Goal: Task Accomplishment & Management: Use online tool/utility

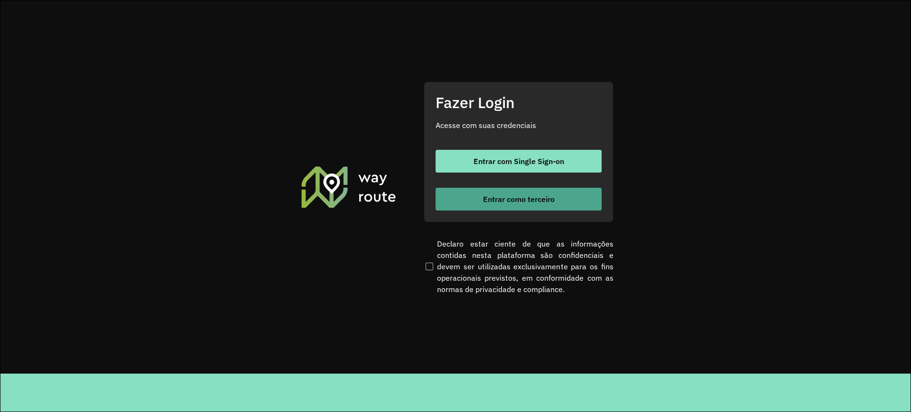
click at [486, 195] on span "Entrar como terceiro" at bounding box center [519, 199] width 72 height 8
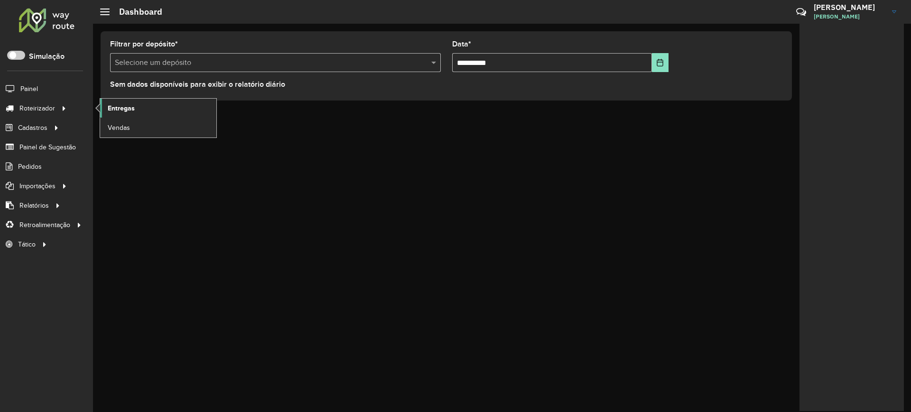
click at [141, 111] on link "Entregas" at bounding box center [158, 108] width 116 height 19
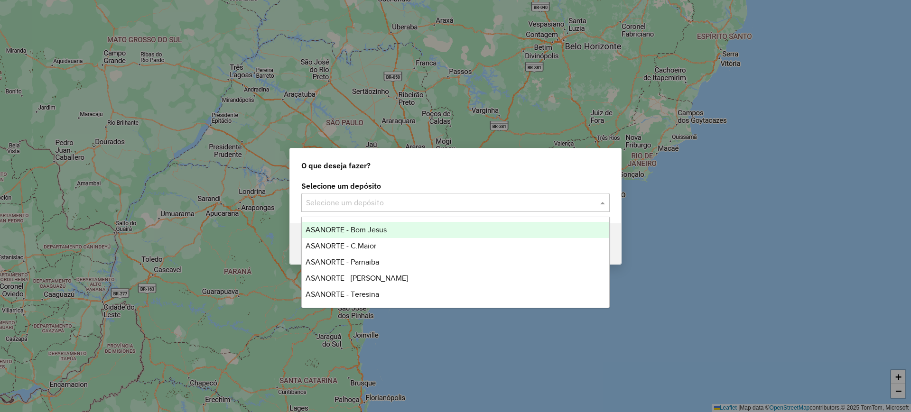
click at [410, 197] on input "text" at bounding box center [446, 202] width 280 height 11
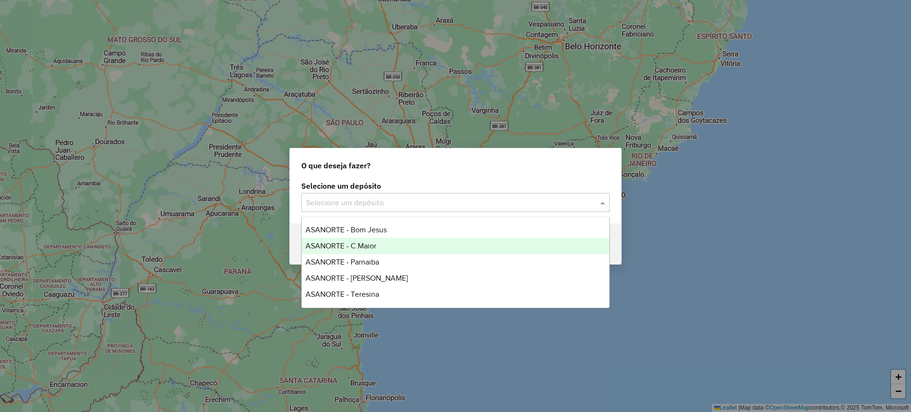
click at [365, 248] on span "ASANORTE - C.Maior" at bounding box center [341, 246] width 71 height 8
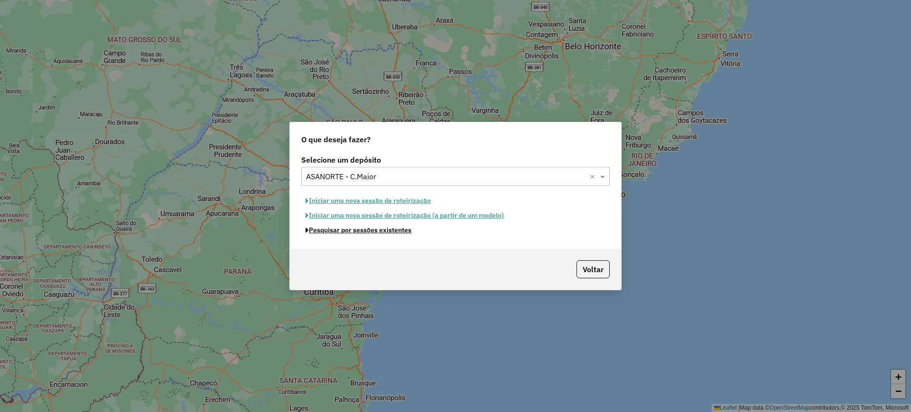
click at [360, 233] on button "Pesquisar por sessões existentes" at bounding box center [358, 230] width 114 height 15
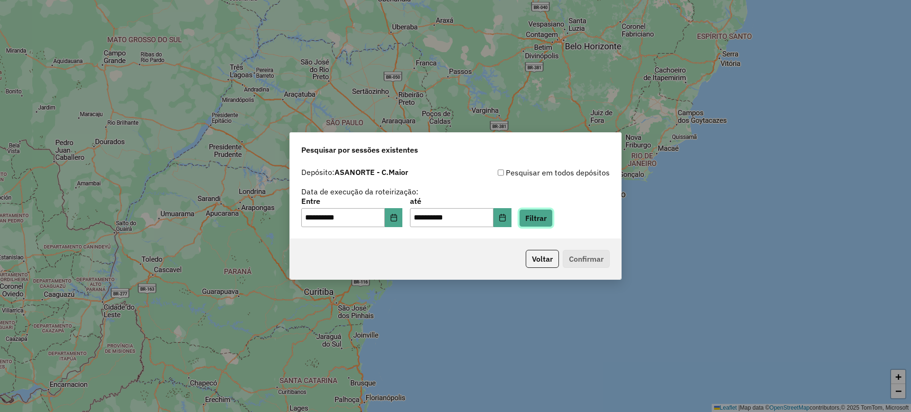
click at [544, 223] on button "Filtrar" at bounding box center [536, 218] width 34 height 18
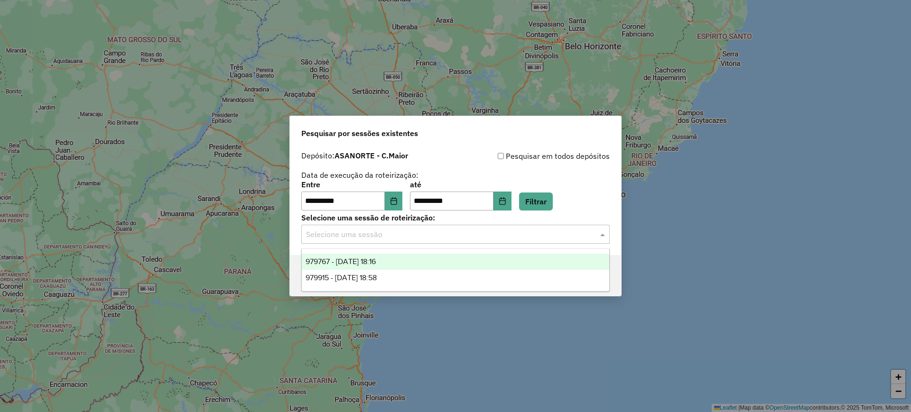
click at [395, 233] on input "text" at bounding box center [446, 234] width 280 height 11
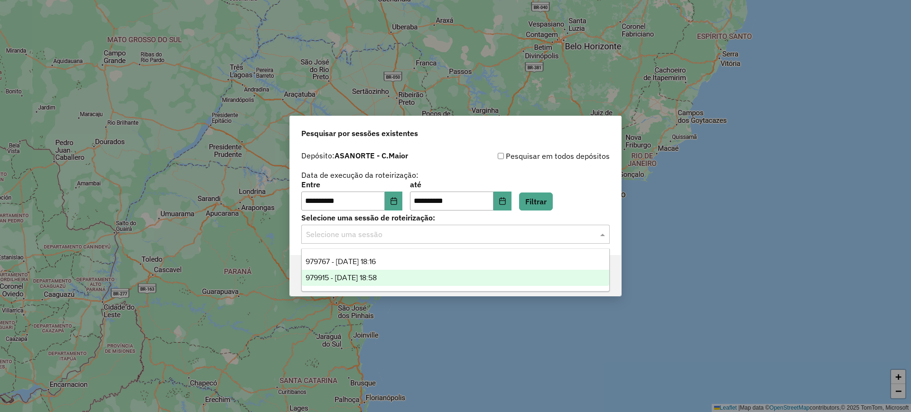
click at [377, 276] on span "979915 - [DATE] 18:58" at bounding box center [341, 278] width 71 height 8
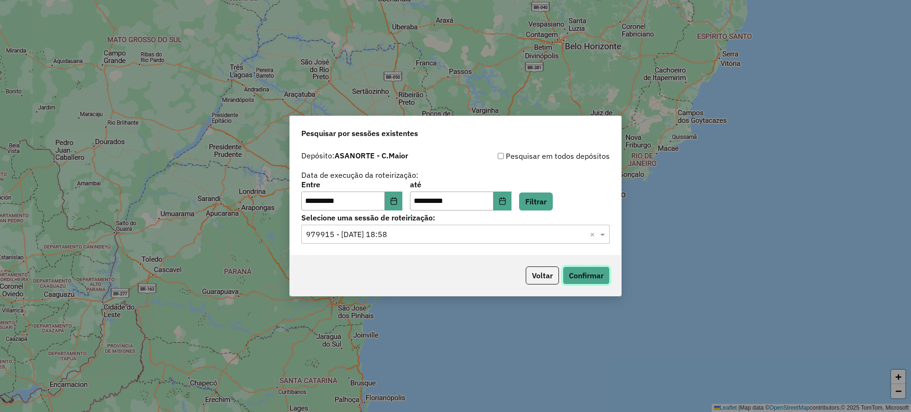
click at [586, 274] on button "Confirmar" at bounding box center [586, 276] width 47 height 18
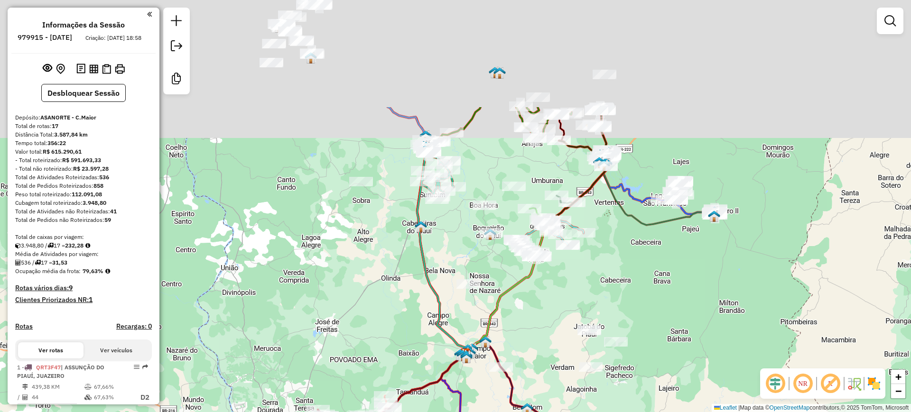
drag, startPoint x: 380, startPoint y: 178, endPoint x: 398, endPoint y: 163, distance: 23.9
click at [381, 357] on div "Janela de atendimento Grade de atendimento Capacidade Transportadoras Veículos …" at bounding box center [455, 206] width 911 height 412
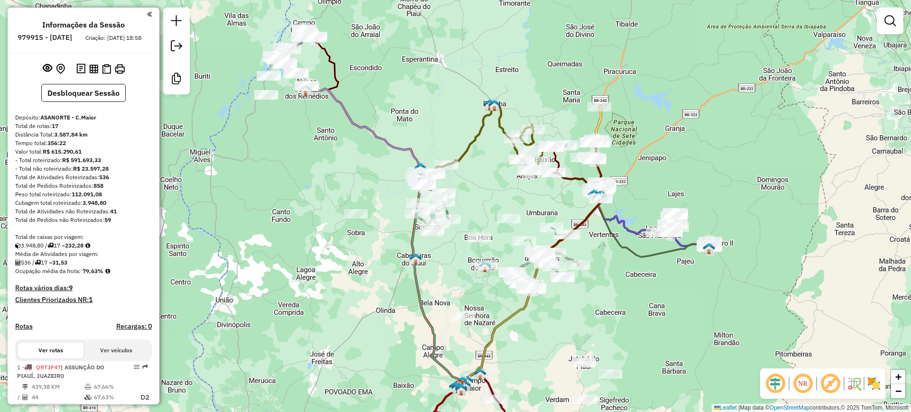
drag, startPoint x: 493, startPoint y: 206, endPoint x: 437, endPoint y: 174, distance: 64.9
click at [533, 250] on div "Rota 11 - Placa DTE0614 21069 - CMC ZE RAIMUNDO Janela de atendimento Grade de …" at bounding box center [455, 206] width 911 height 412
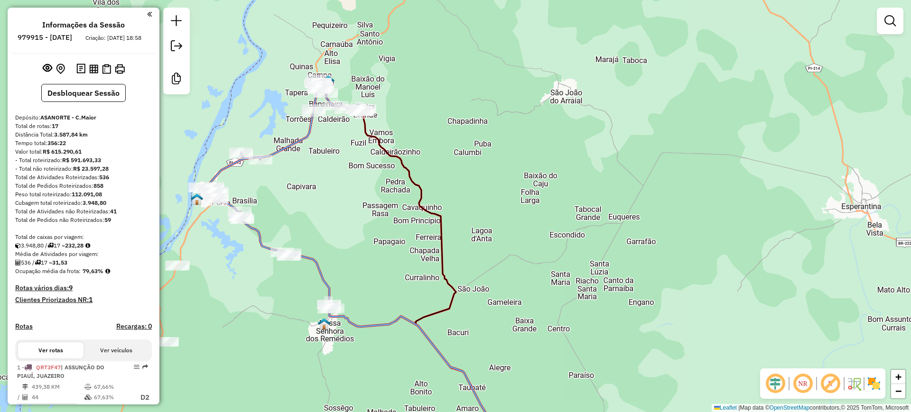
click at [292, 137] on div "Rota 11 - Placa DTE0614 21069 - CMC ZE RAIMUNDO Janela de atendimento Grade de …" at bounding box center [455, 206] width 911 height 412
click at [292, 140] on icon at bounding box center [281, 190] width 163 height 230
select select "**********"
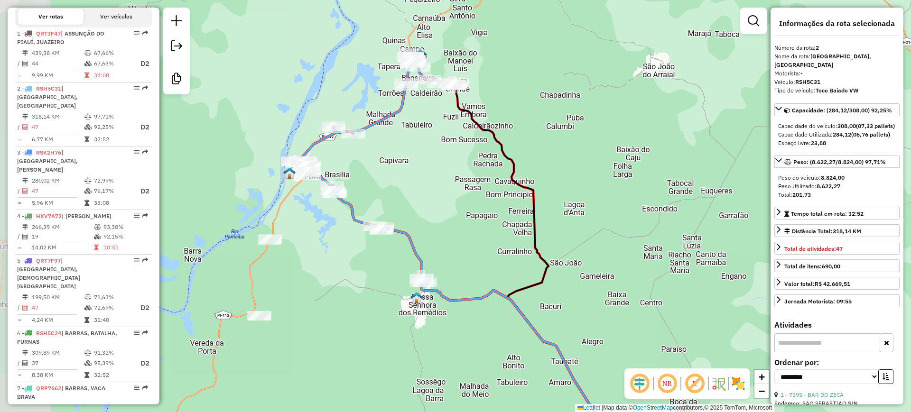
click at [405, 143] on div "Janela de atendimento Grade de atendimento Capacidade Transportadoras Veículos …" at bounding box center [455, 206] width 911 height 412
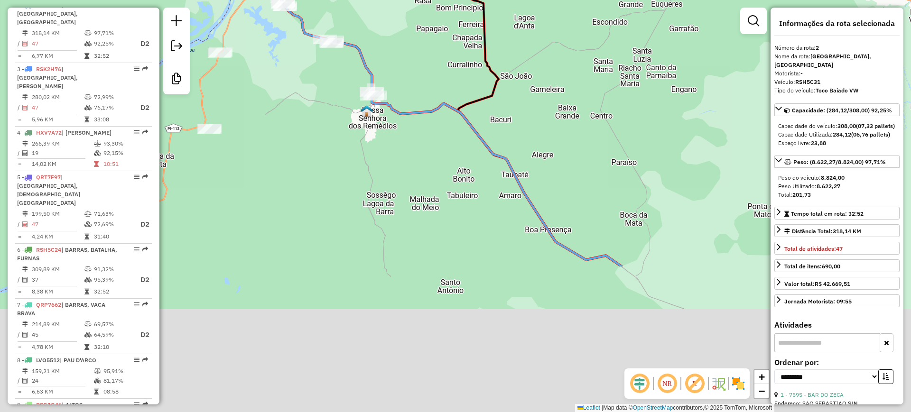
drag, startPoint x: 344, startPoint y: 271, endPoint x: 295, endPoint y: 84, distance: 193.5
click at [295, 84] on div "Janela de atendimento Grade de atendimento Capacidade Transportadoras Veículos …" at bounding box center [455, 206] width 911 height 412
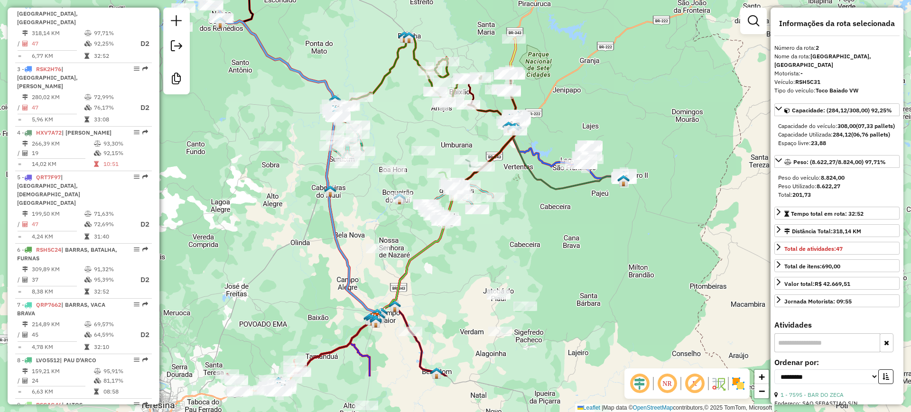
drag, startPoint x: 381, startPoint y: 178, endPoint x: 306, endPoint y: 254, distance: 106.7
click at [264, 101] on div "Janela de atendimento Grade de atendimento Capacidade Transportadoras Veículos …" at bounding box center [455, 206] width 911 height 412
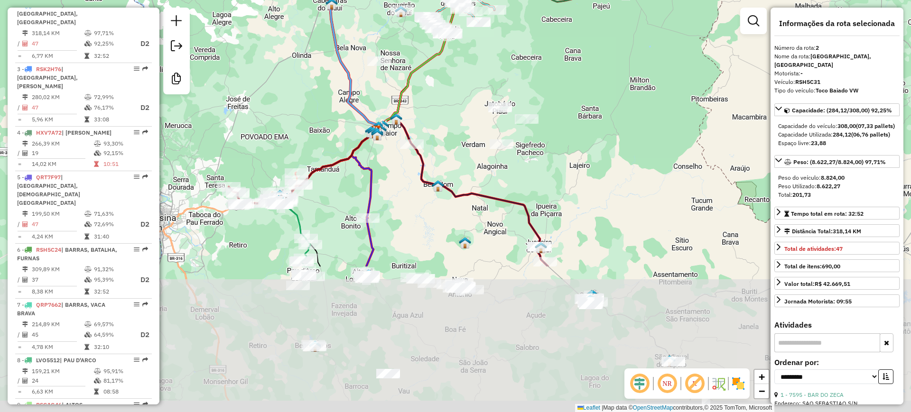
drag, startPoint x: 292, startPoint y: 274, endPoint x: 294, endPoint y: 87, distance: 187.0
click at [294, 87] on div "Janela de atendimento Grade de atendimento Capacidade Transportadoras Veículos …" at bounding box center [455, 206] width 911 height 412
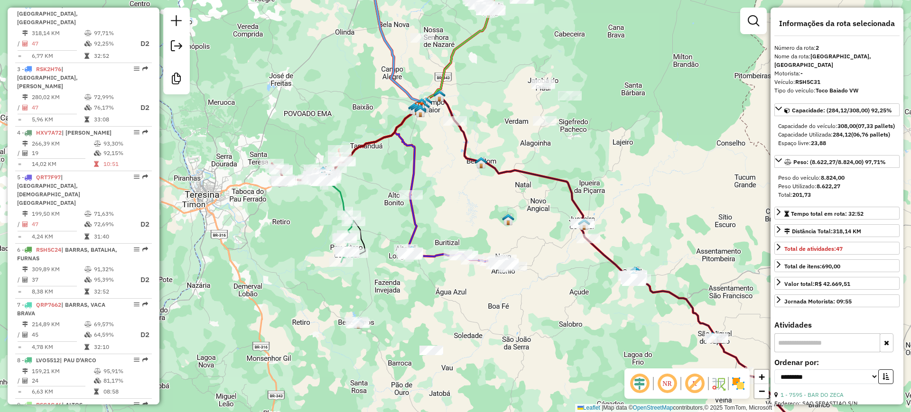
drag, startPoint x: 452, startPoint y: 252, endPoint x: 436, endPoint y: 284, distance: 35.9
click at [578, 344] on div "Janela de atendimento Grade de atendimento Capacidade Transportadoras Veículos …" at bounding box center [455, 206] width 911 height 412
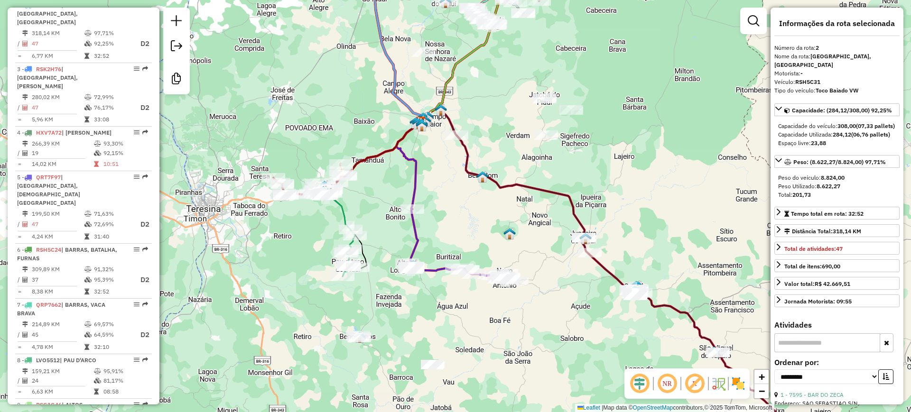
click at [420, 235] on icon at bounding box center [462, 245] width 110 height 72
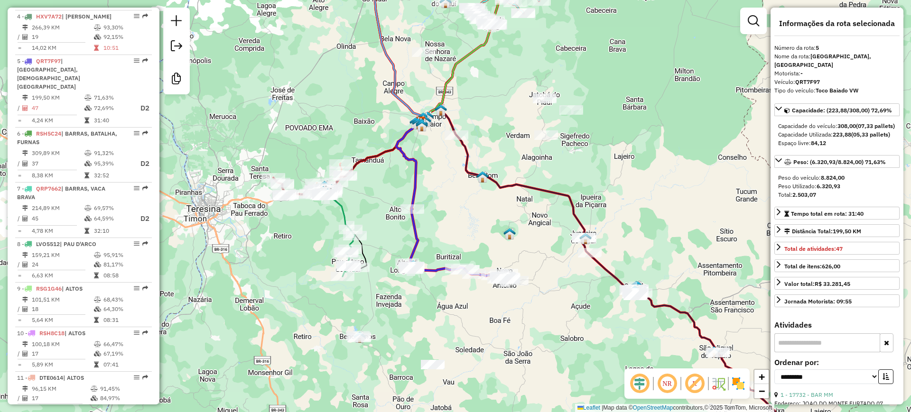
scroll to position [573, 0]
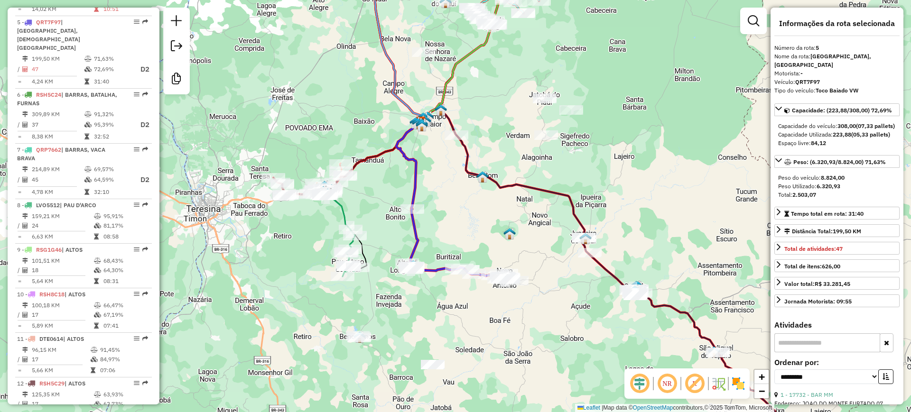
click at [346, 211] on icon at bounding box center [340, 236] width 37 height 82
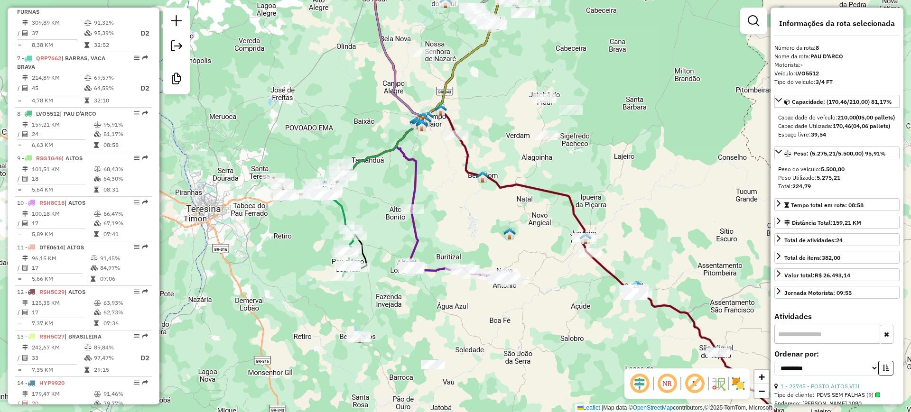
scroll to position [739, 0]
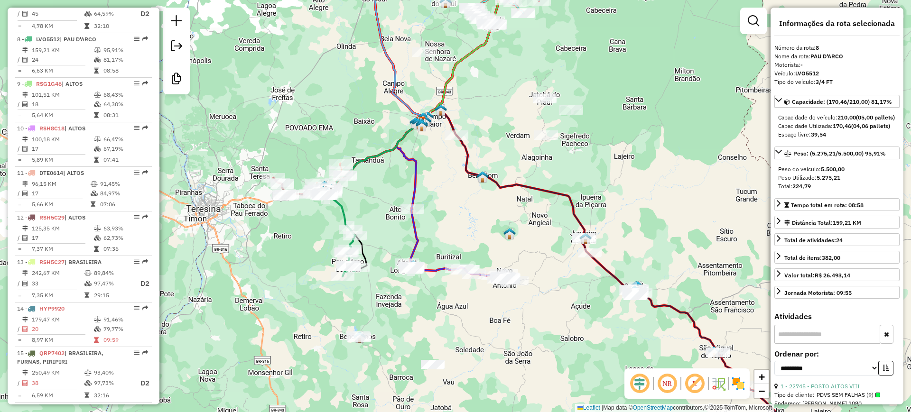
click at [346, 211] on icon at bounding box center [340, 236] width 37 height 82
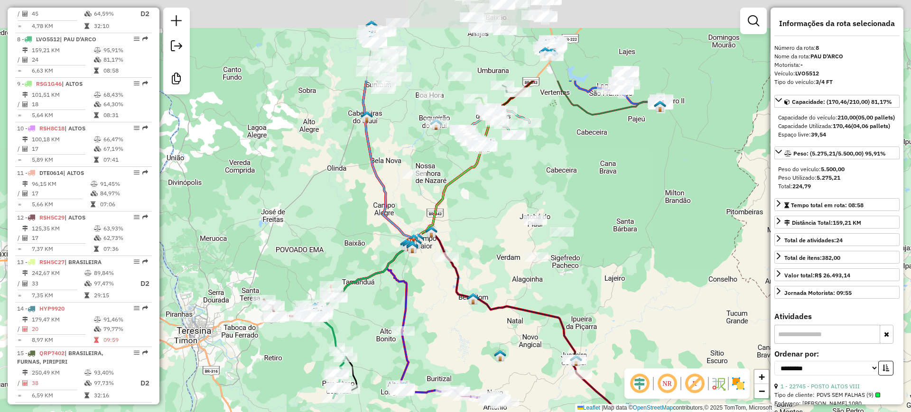
drag, startPoint x: 316, startPoint y: 186, endPoint x: 318, endPoint y: 240, distance: 54.6
click at [318, 240] on div "Janela de atendimento Grade de atendimento Capacidade Transportadoras Veículos …" at bounding box center [455, 206] width 911 height 412
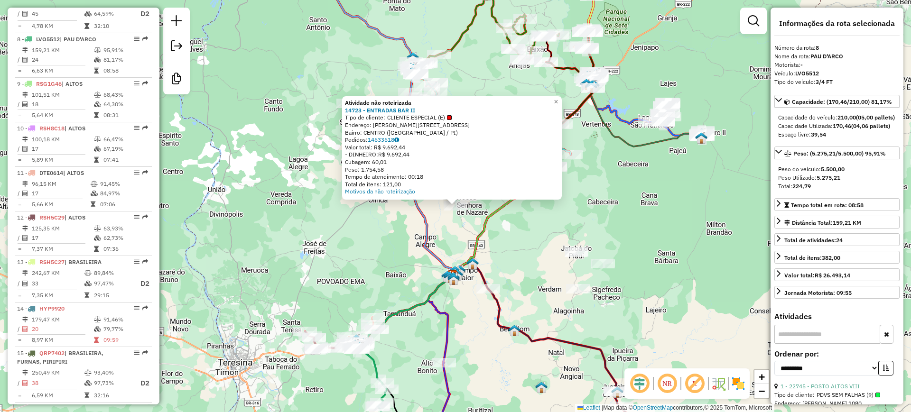
click at [414, 173] on div "Tempo de atendimento: 00:18" at bounding box center [452, 177] width 214 height 8
click at [354, 226] on div "Atividade não roteirizada 14723 - ENTRADAS BAR II Tipo de cliente: CLIENTE ESPE…" at bounding box center [455, 206] width 911 height 412
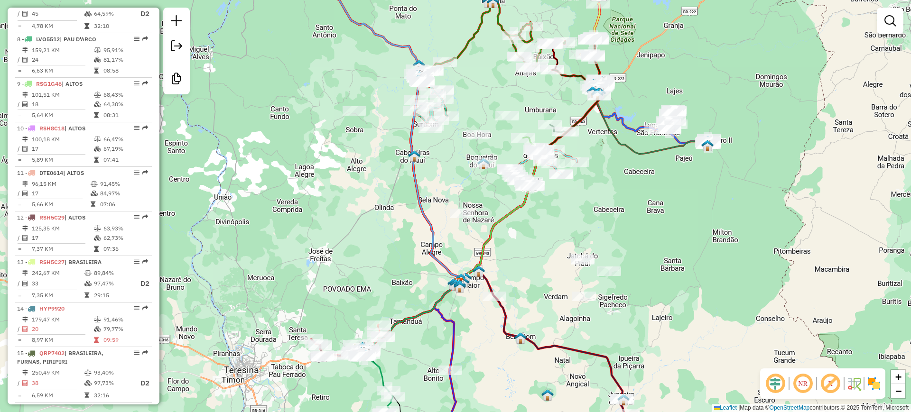
drag, startPoint x: 407, startPoint y: 149, endPoint x: 413, endPoint y: 156, distance: 9.8
click at [413, 156] on img at bounding box center [414, 156] width 12 height 12
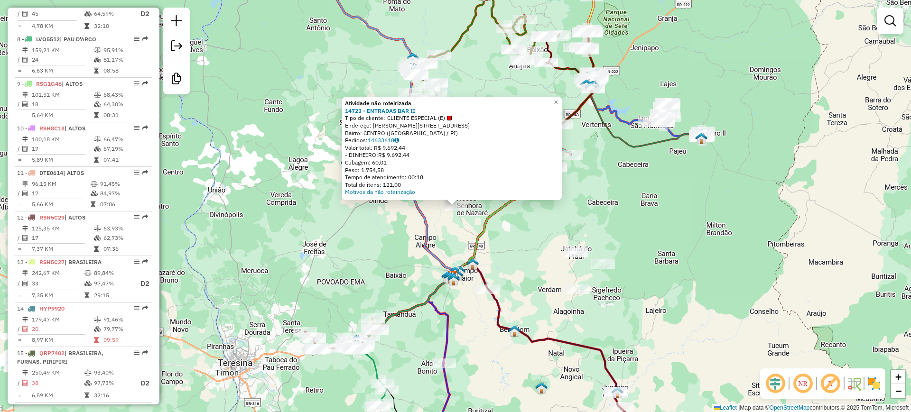
click at [358, 215] on div "Atividade não roteirizada 14723 - ENTRADAS BAR II Tipo de cliente: CLIENTE ESPE…" at bounding box center [455, 206] width 911 height 412
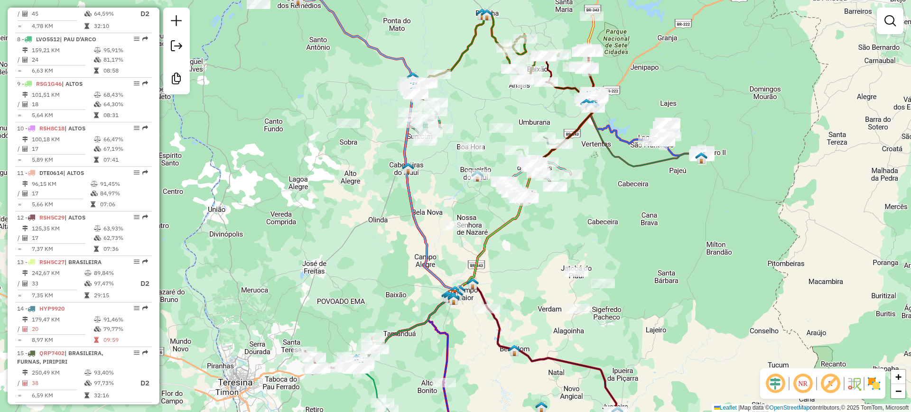
drag, startPoint x: 355, startPoint y: 211, endPoint x: 348, endPoint y: 190, distance: 21.9
click at [355, 231] on div "Janela de atendimento Grade de atendimento Capacidade Transportadoras Veículos …" at bounding box center [455, 206] width 911 height 412
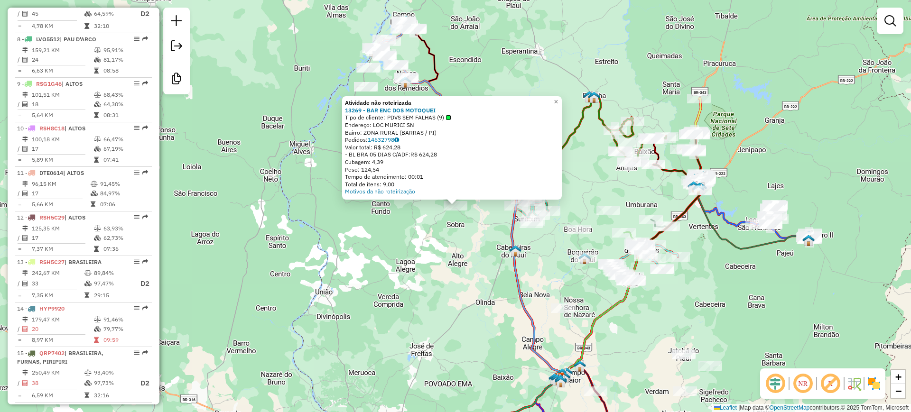
click at [302, 132] on div "Atividade não roteirizada 13269 - BAR ENC DOS MOTOQUEI Tipo de cliente: PDVS SE…" at bounding box center [455, 206] width 911 height 412
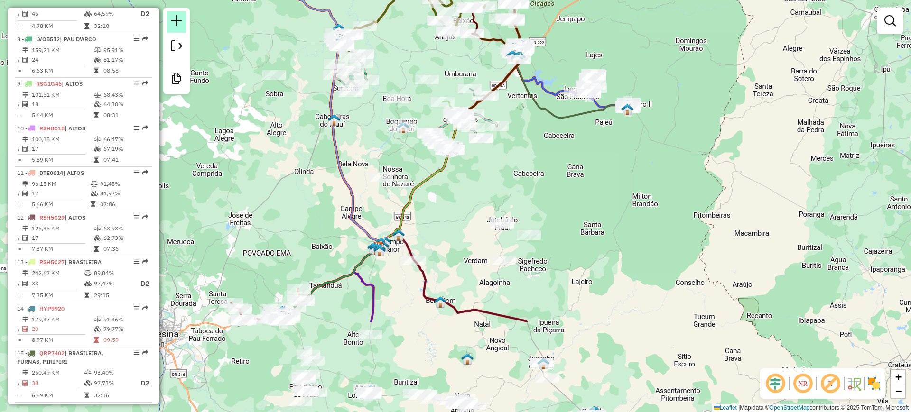
drag, startPoint x: 365, startPoint y: 163, endPoint x: 185, endPoint y: 32, distance: 223.2
click at [185, 32] on hb-router-mapa "Informações da Sessão 979915 - 15/08/2025 Criação: 14/08/2025 18:58 Desbloquear…" at bounding box center [455, 206] width 911 height 412
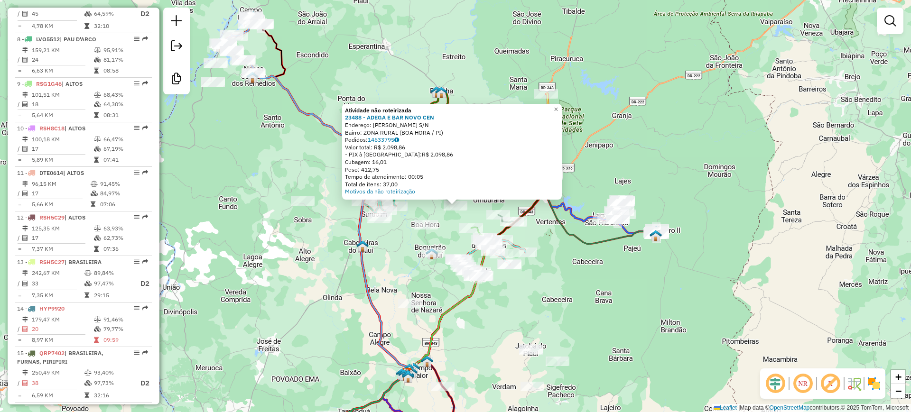
click at [391, 269] on div "Atividade não roteirizada 23488 - ADEGA E BAR NOVO CEN Endereço: PAU POMBO S/N …" at bounding box center [455, 206] width 911 height 412
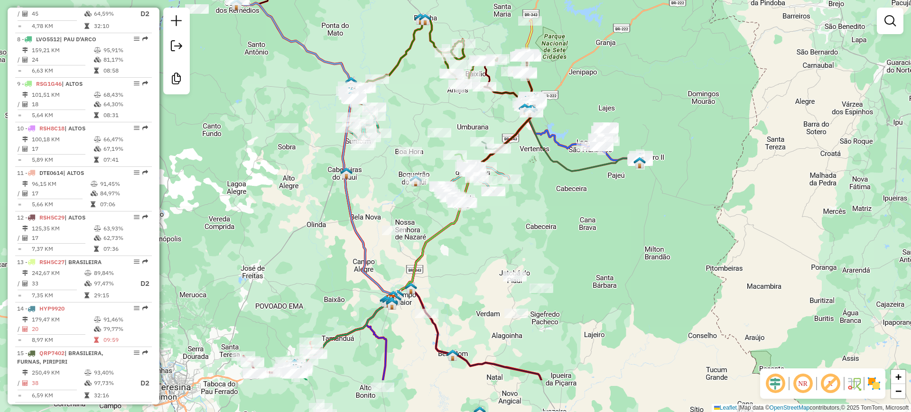
drag, startPoint x: 391, startPoint y: 269, endPoint x: 375, endPoint y: 195, distance: 75.8
click at [375, 195] on div "Janela de atendimento Grade de atendimento Capacidade Transportadoras Veículos …" at bounding box center [455, 206] width 911 height 412
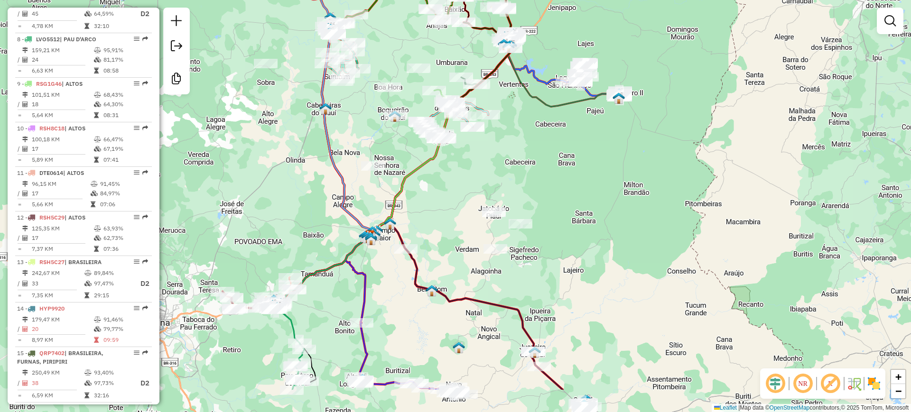
drag, startPoint x: 411, startPoint y: 204, endPoint x: 388, endPoint y: 137, distance: 70.8
click at [388, 137] on div "Janela de atendimento Grade de atendimento Capacidade Transportadoras Veículos …" at bounding box center [455, 206] width 911 height 412
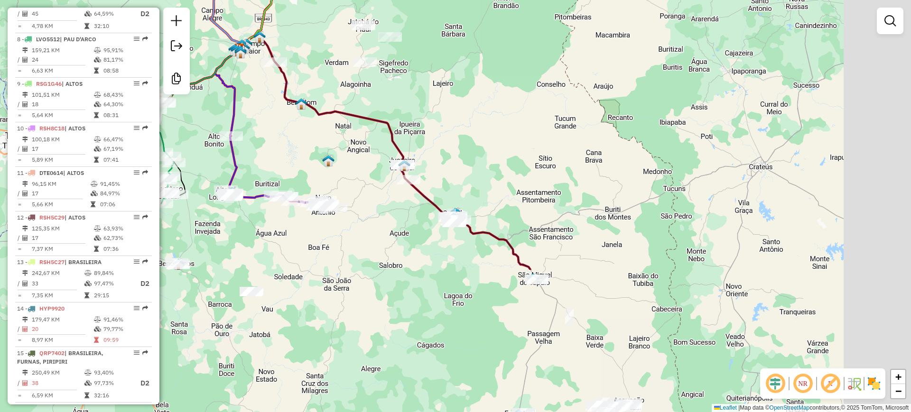
drag, startPoint x: 555, startPoint y: 242, endPoint x: 474, endPoint y: 108, distance: 155.8
click at [474, 108] on div "Janela de atendimento Grade de atendimento Capacidade Transportadoras Veículos …" at bounding box center [455, 206] width 911 height 412
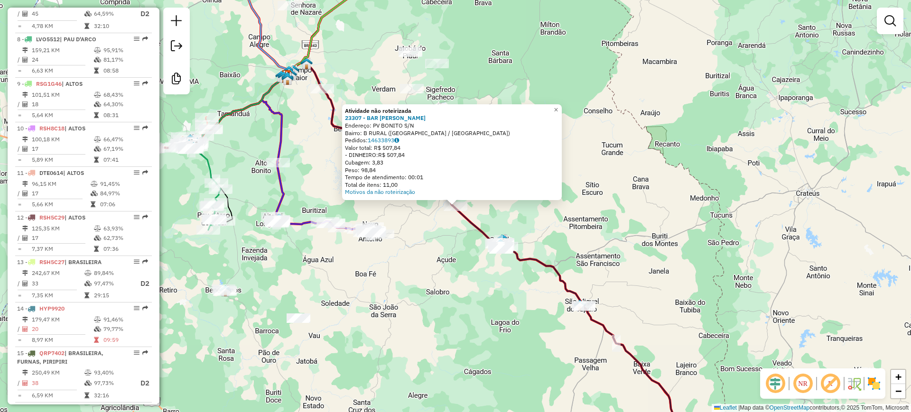
click at [443, 261] on div "Atividade não roteirizada 23307 - BAR DONA FRANCISCA Endereço: PV BONITO S/N Ba…" at bounding box center [455, 206] width 911 height 412
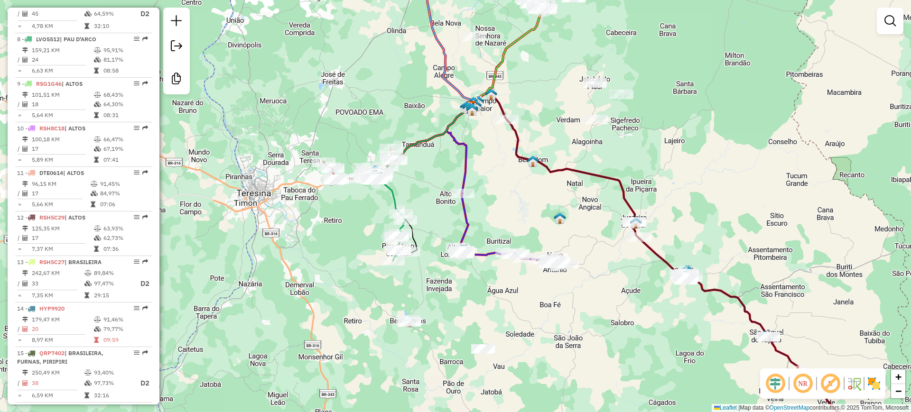
drag, startPoint x: 454, startPoint y: 307, endPoint x: 508, endPoint y: 286, distance: 57.5
click at [581, 344] on div "Janela de atendimento Grade de atendimento Capacidade Transportadoras Veículos …" at bounding box center [455, 206] width 911 height 412
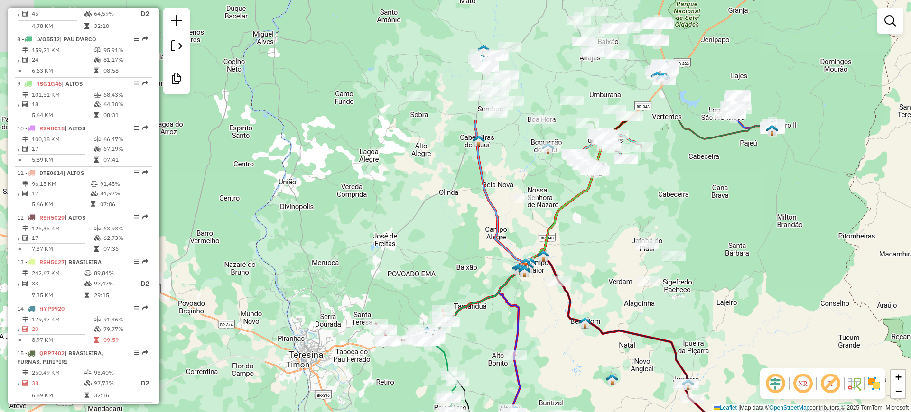
drag, startPoint x: 416, startPoint y: 196, endPoint x: 462, endPoint y: 317, distance: 129.7
click at [465, 365] on div "Janela de atendimento Grade de atendimento Capacidade Transportadoras Veículos …" at bounding box center [455, 206] width 911 height 412
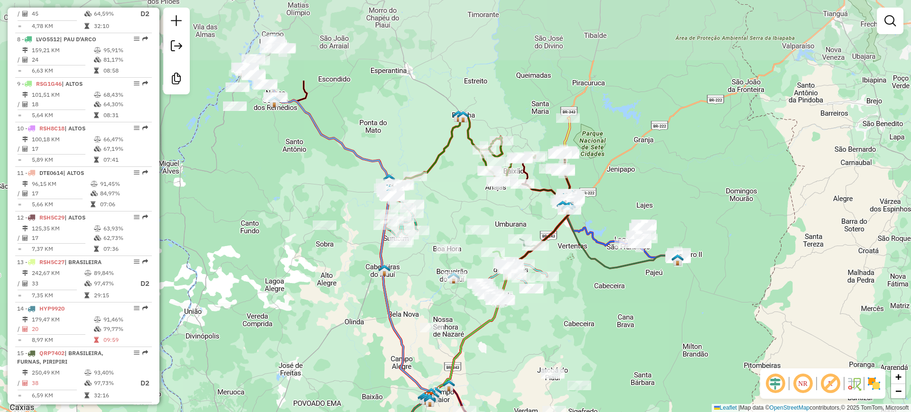
drag, startPoint x: 409, startPoint y: 204, endPoint x: 325, endPoint y: 323, distance: 145.9
click at [325, 323] on div "Rota 8 - Placa LVO5512 10052 - ANTONIOS BAR Janela de atendimento Grade de aten…" at bounding box center [455, 206] width 911 height 412
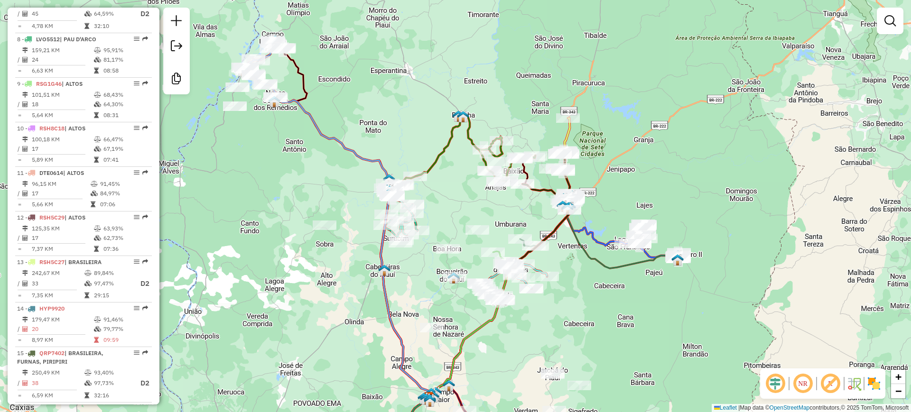
click at [566, 127] on icon at bounding box center [559, 144] width 19 height 53
select select "**********"
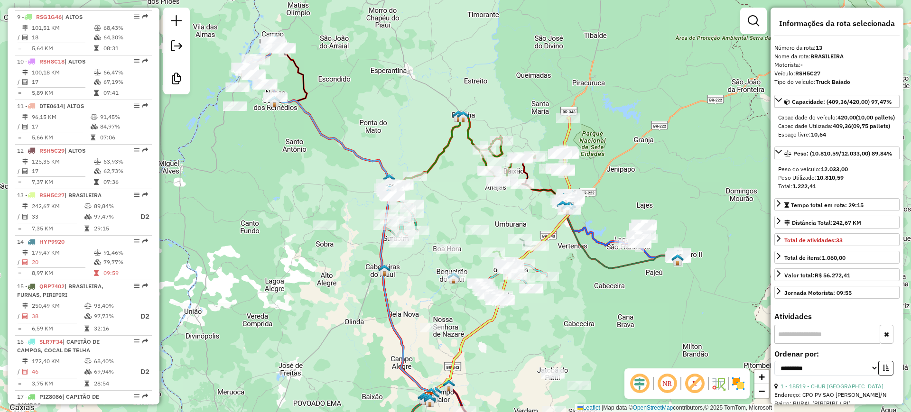
scroll to position [962, 0]
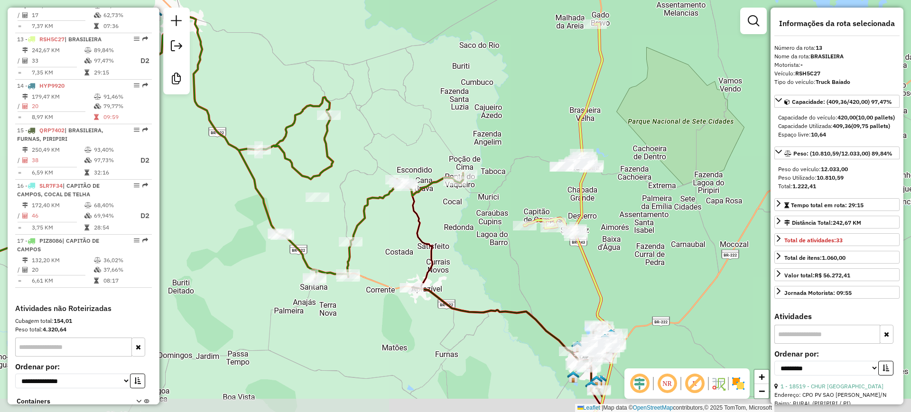
drag, startPoint x: 528, startPoint y: 124, endPoint x: 518, endPoint y: 114, distance: 14.1
click at [518, 114] on div "Janela de atendimento Grade de atendimento Capacidade Transportadoras Veículos …" at bounding box center [455, 206] width 911 height 412
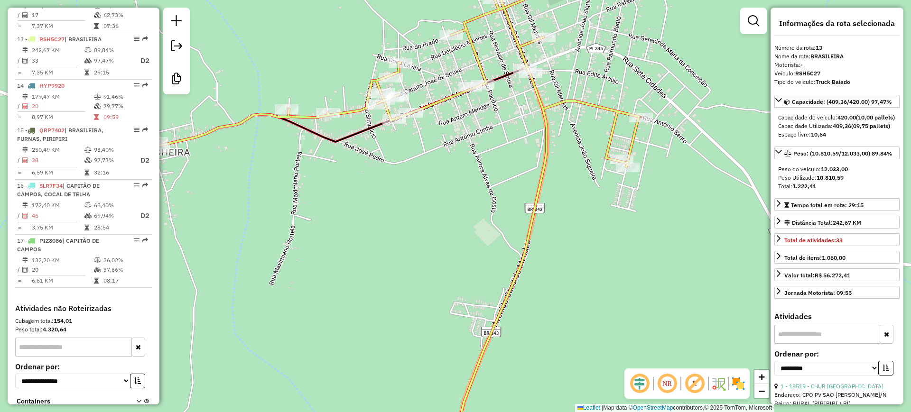
click at [639, 111] on icon at bounding box center [391, 206] width 494 height 495
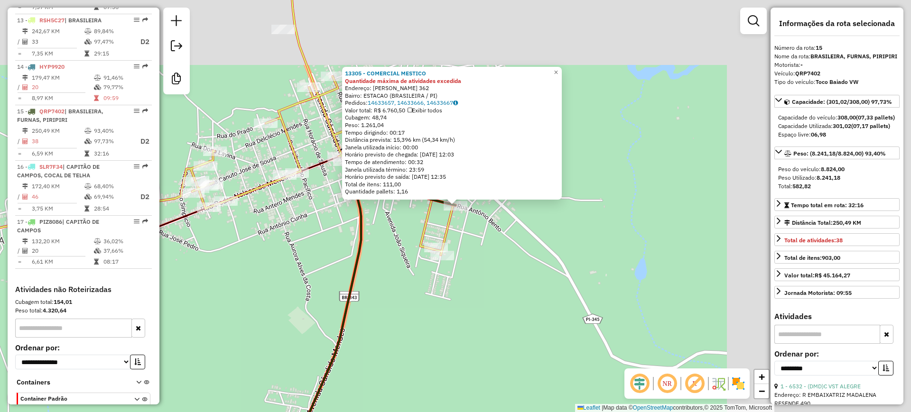
scroll to position [985, 0]
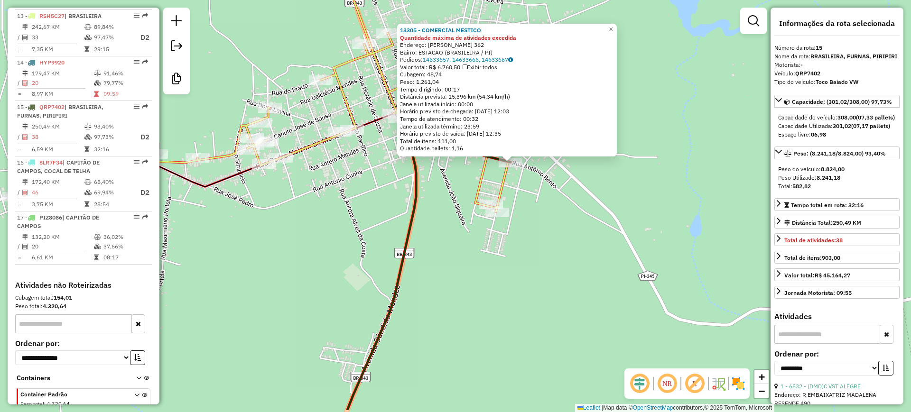
drag, startPoint x: 489, startPoint y: 286, endPoint x: 606, endPoint y: 192, distance: 150.6
click at [589, 220] on div "13305 - COMERCIAL MESTICO Quantidade máxima de atividades excedida Endereço: AN…" at bounding box center [455, 206] width 911 height 412
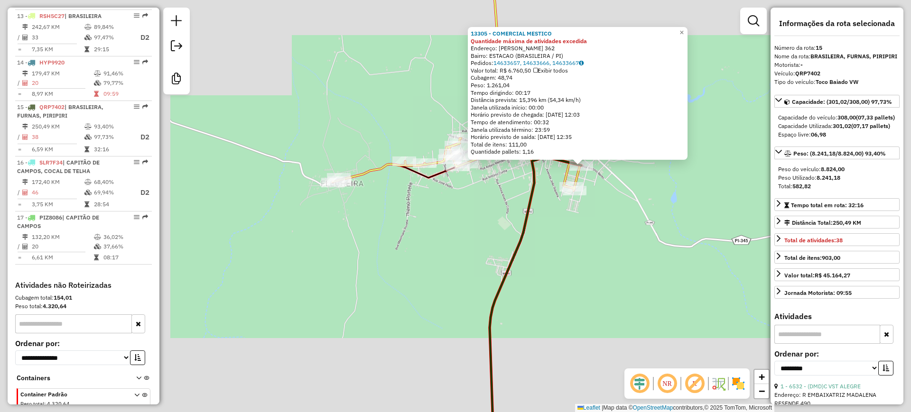
click at [567, 222] on div "13305 - COMERCIAL MESTICO Quantidade máxima de atividades excedida Endereço: AN…" at bounding box center [455, 206] width 911 height 412
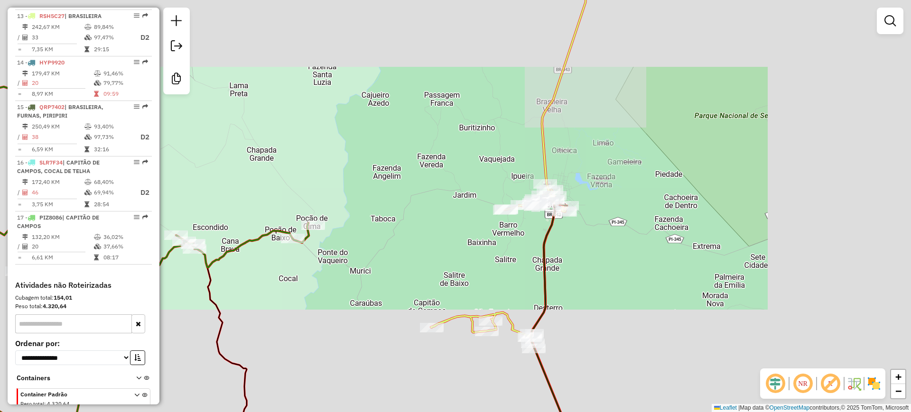
drag, startPoint x: 465, startPoint y: 171, endPoint x: 465, endPoint y: 165, distance: 5.7
click at [465, 165] on div "Janela de atendimento Grade de atendimento Capacidade Transportadoras Veículos …" at bounding box center [455, 206] width 911 height 412
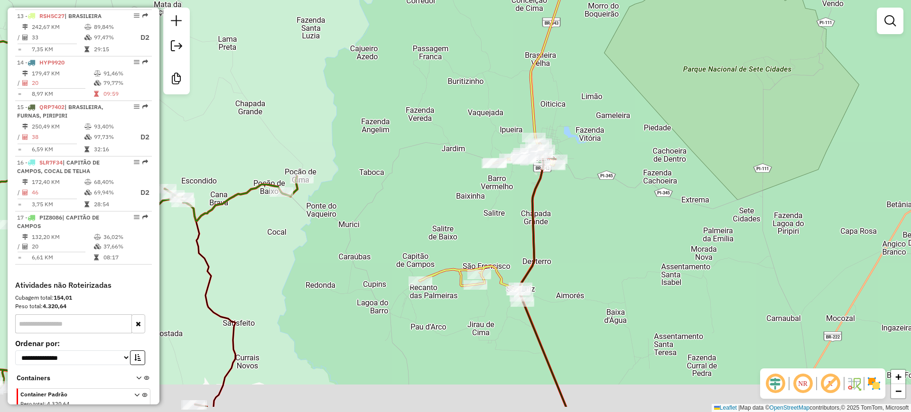
drag, startPoint x: 458, startPoint y: 204, endPoint x: 446, endPoint y: 143, distance: 61.4
click at [446, 143] on div "Janela de atendimento Grade de atendimento Capacidade Transportadoras Veículos …" at bounding box center [455, 206] width 911 height 412
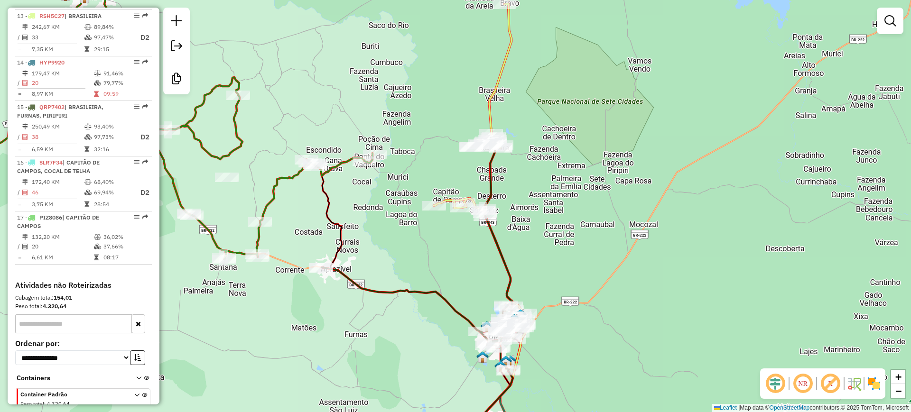
click at [488, 104] on icon at bounding box center [473, 110] width 78 height 213
select select "**********"
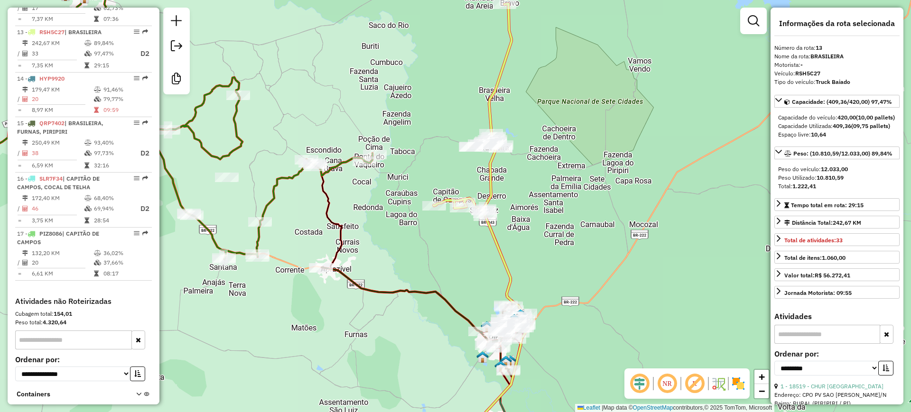
scroll to position [962, 0]
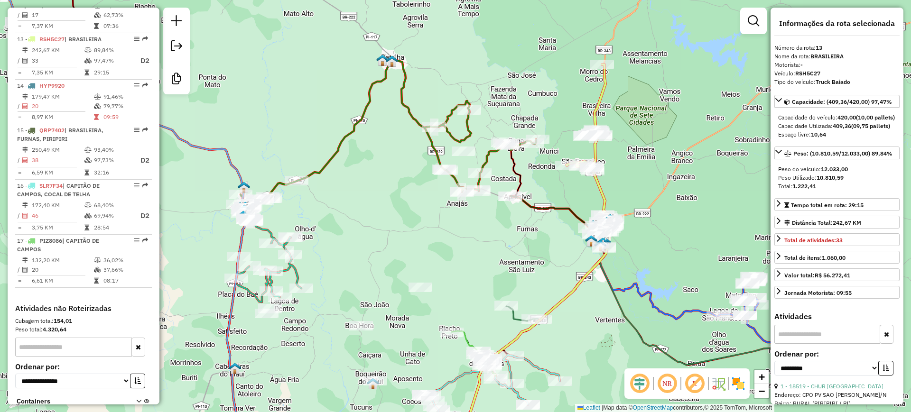
click at [407, 109] on icon at bounding box center [387, 139] width 298 height 161
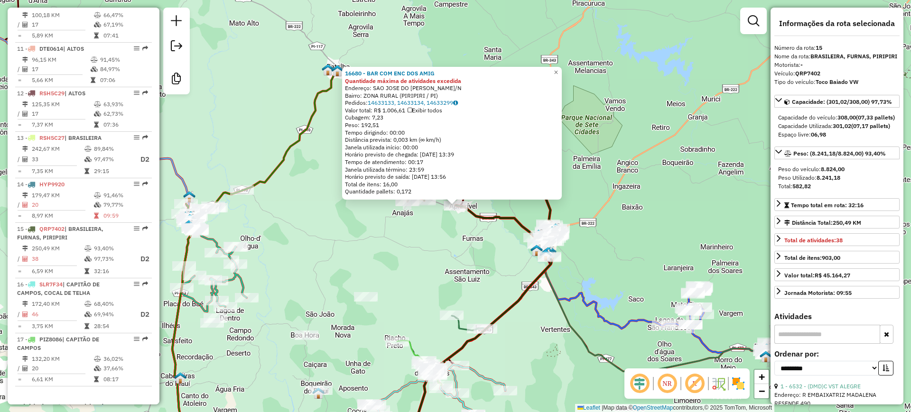
scroll to position [985, 0]
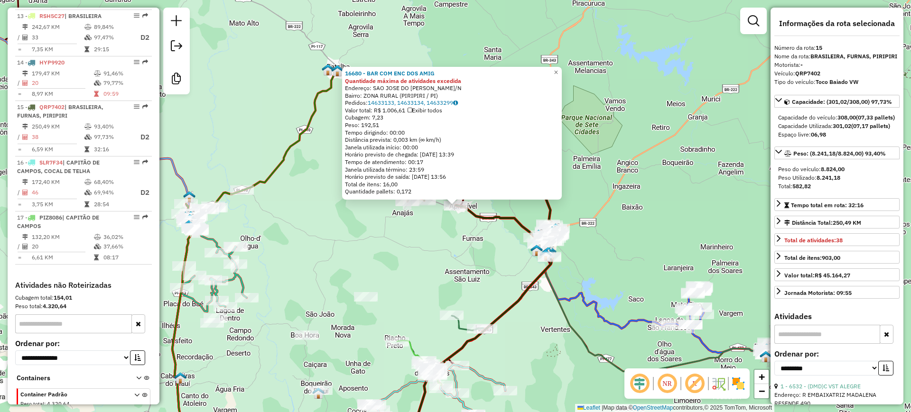
click at [466, 242] on div "16680 - BAR COM ENC DOS AMIG Quantidade máxima de atividades excedida Endereço:…" at bounding box center [455, 206] width 911 height 412
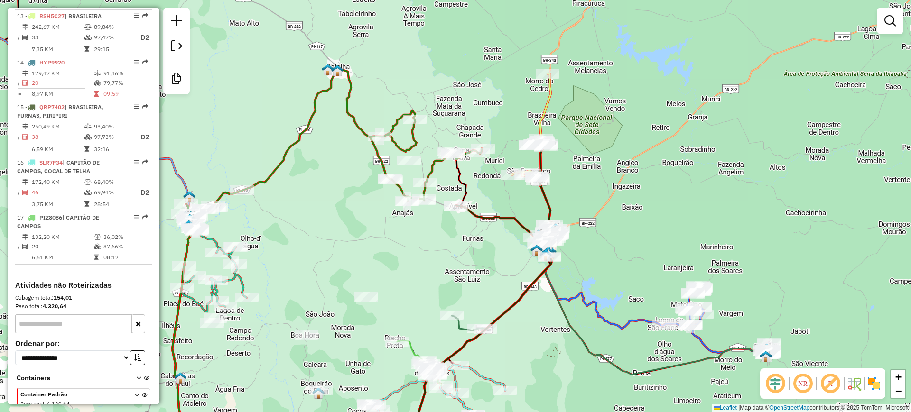
click at [507, 219] on icon at bounding box center [506, 200] width 100 height 113
select select "**********"
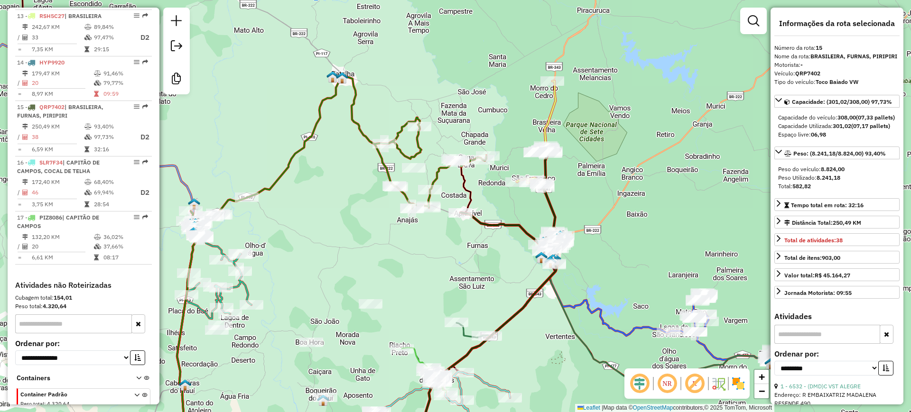
drag, startPoint x: 442, startPoint y: 223, endPoint x: 447, endPoint y: 230, distance: 8.6
click at [447, 230] on div "Janela de atendimento Grade de atendimento Capacidade Transportadoras Veículos …" at bounding box center [455, 206] width 911 height 412
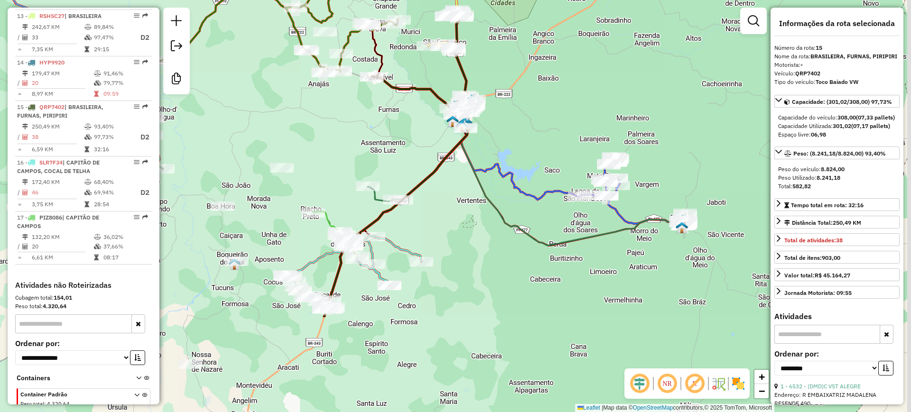
drag, startPoint x: 453, startPoint y: 288, endPoint x: 373, endPoint y: 167, distance: 143.8
click at [362, 149] on div "Janela de atendimento Grade de atendimento Capacidade Transportadoras Veículos …" at bounding box center [455, 206] width 911 height 412
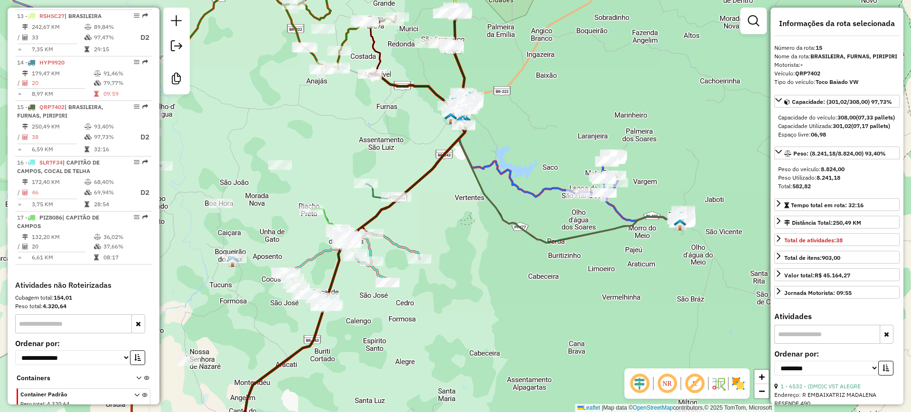
click at [376, 200] on icon at bounding box center [525, 191] width 318 height 104
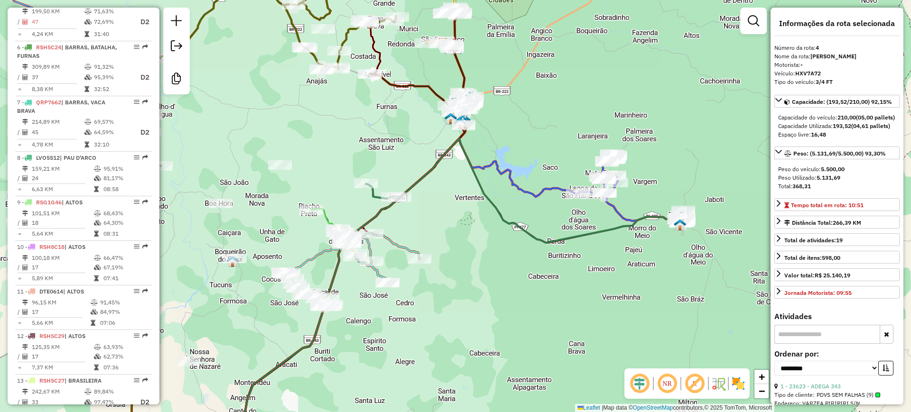
click at [375, 194] on icon at bounding box center [525, 191] width 318 height 104
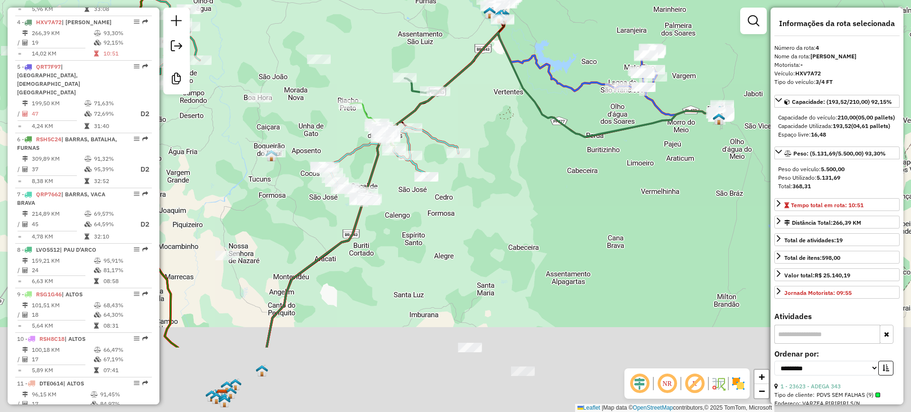
drag, startPoint x: 532, startPoint y: 251, endPoint x: 565, endPoint y: 167, distance: 91.0
click at [565, 167] on div "Janela de atendimento Grade de atendimento Capacidade Transportadoras Veículos …" at bounding box center [455, 206] width 911 height 412
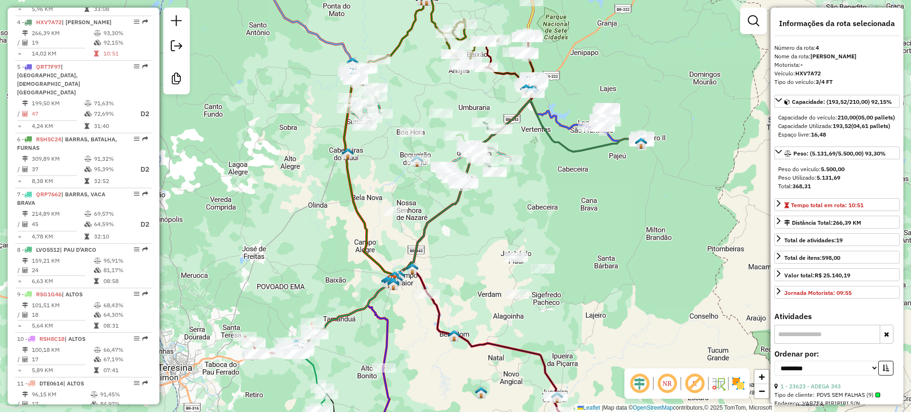
click at [485, 206] on div "Janela de atendimento Grade de atendimento Capacidade Transportadoras Veículos …" at bounding box center [455, 206] width 911 height 412
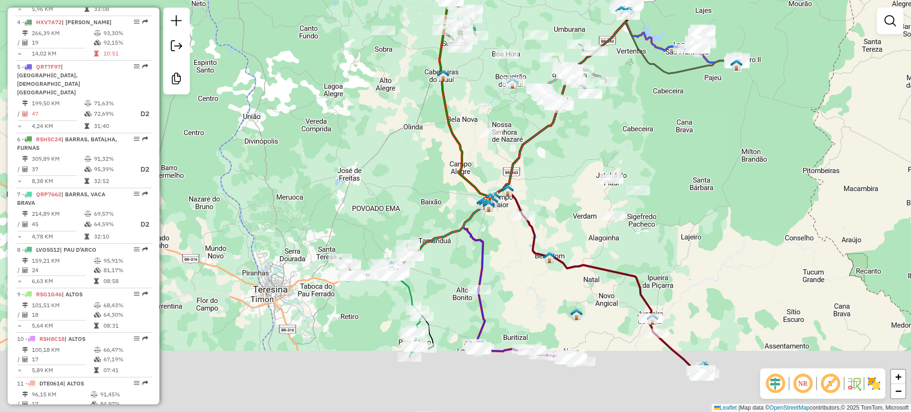
drag, startPoint x: 642, startPoint y: 173, endPoint x: 660, endPoint y: 116, distance: 59.3
click at [690, 111] on div "Janela de atendimento Grade de atendimento Capacidade Transportadoras Veículos …" at bounding box center [455, 206] width 911 height 412
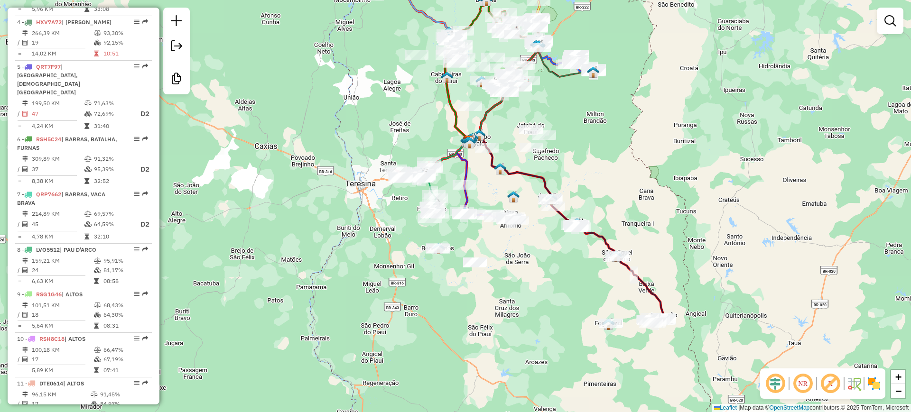
drag, startPoint x: 631, startPoint y: 226, endPoint x: 609, endPoint y: 189, distance: 43.6
click at [609, 189] on div "Janela de atendimento Grade de atendimento Capacidade Transportadoras Veículos …" at bounding box center [455, 206] width 911 height 412
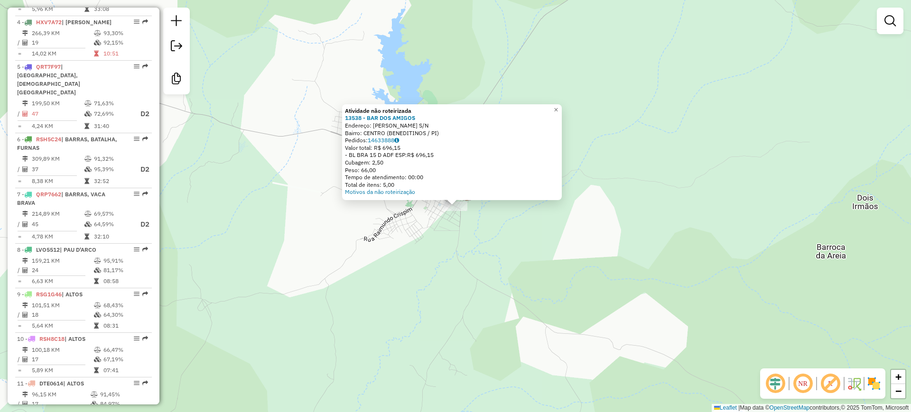
click at [432, 224] on div "Atividade não roteirizada 13538 - BAR DOS AMIGOS Endereço: ANTONIO PORTELA SOAR…" at bounding box center [455, 206] width 911 height 412
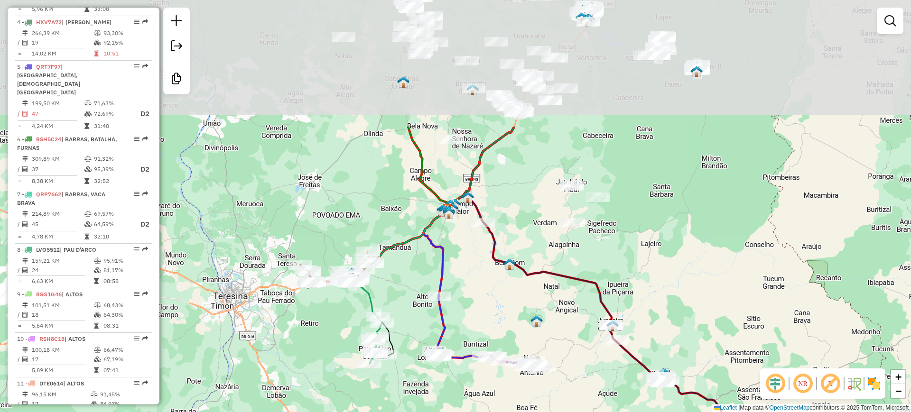
drag, startPoint x: 482, startPoint y: 217, endPoint x: 406, endPoint y: 309, distance: 119.4
click at [414, 390] on div "Janela de atendimento Grade de atendimento Capacidade Transportadoras Veículos …" at bounding box center [455, 206] width 911 height 412
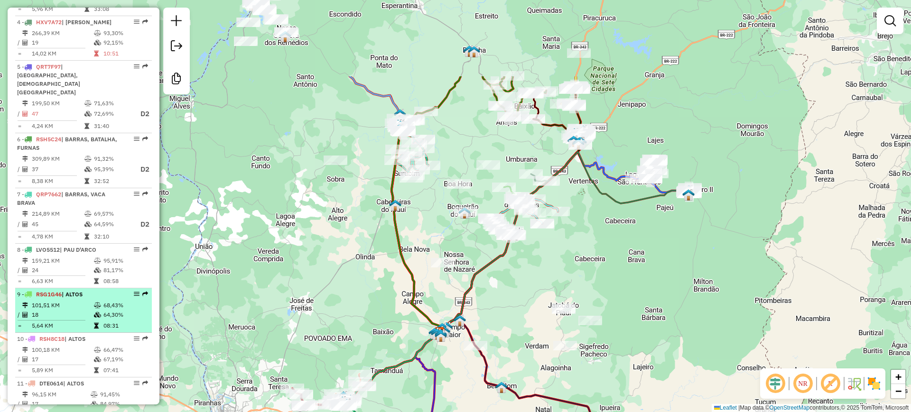
drag, startPoint x: 375, startPoint y: 218, endPoint x: 114, endPoint y: 297, distance: 272.0
click at [369, 331] on div "Janela de atendimento Grade de atendimento Capacidade Transportadoras Veículos …" at bounding box center [455, 206] width 911 height 412
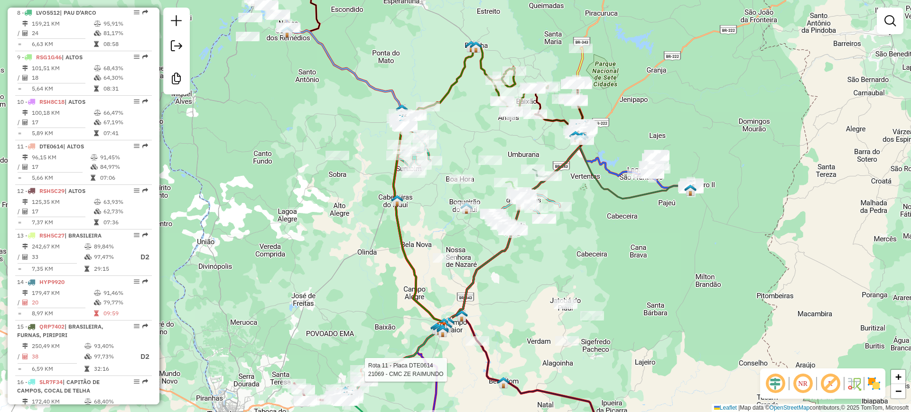
scroll to position [985, 0]
